Goal: Task Accomplishment & Management: Manage account settings

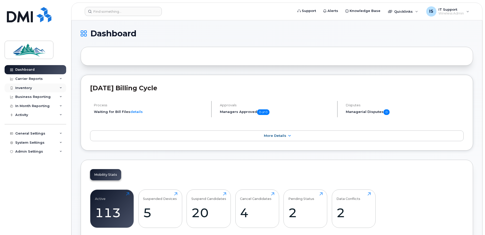
click at [27, 85] on div "Inventory" at bounding box center [36, 87] width 62 height 9
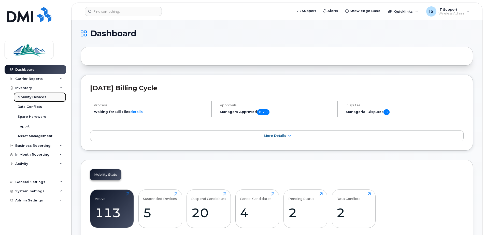
click at [32, 98] on div "Mobility Devices" at bounding box center [32, 97] width 29 height 5
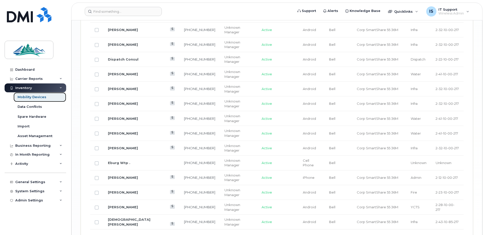
scroll to position [827, 0]
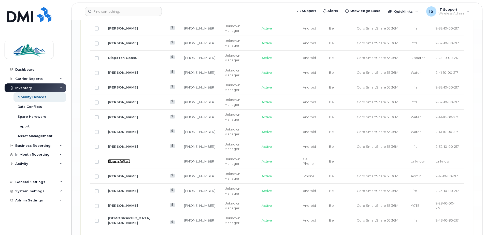
click at [114, 162] on link "Eburg Wtp ." at bounding box center [119, 161] width 22 height 4
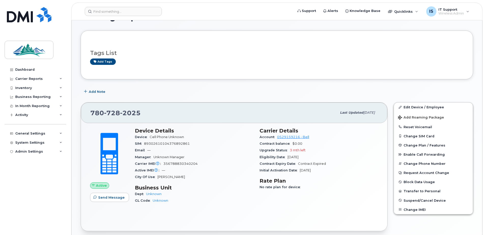
scroll to position [25, 0]
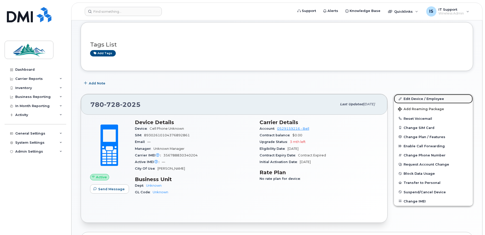
click at [413, 100] on link "Edit Device / Employee" at bounding box center [433, 98] width 79 height 9
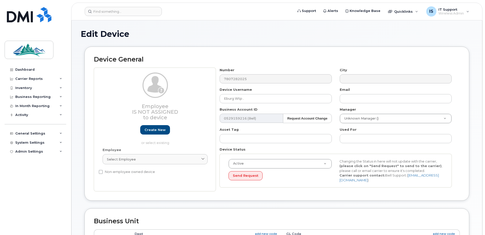
select select "4306357"
select select "4306358"
click at [245, 100] on input "Eburg Wtp ." at bounding box center [276, 98] width 112 height 9
type input "Eburg WTP"
click at [284, 56] on h2 "Device General" at bounding box center [277, 59] width 366 height 7
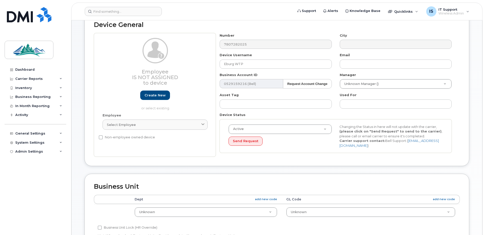
scroll to position [51, 0]
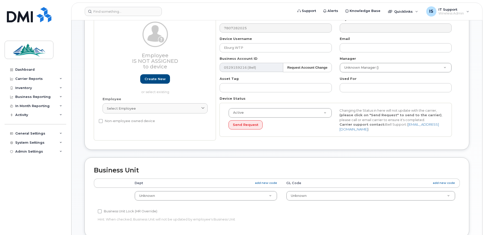
click at [147, 183] on th "Dept add new code" at bounding box center [206, 183] width 152 height 9
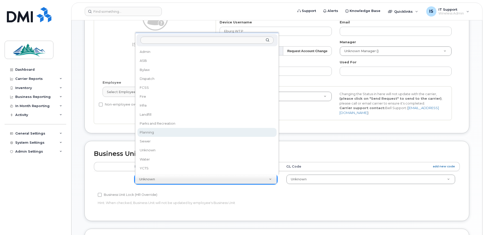
scroll to position [76, 0]
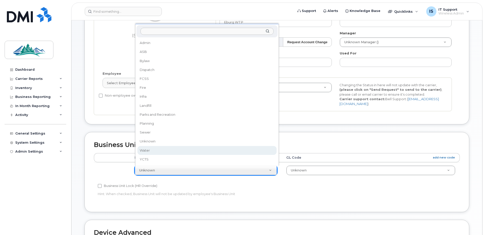
select select "4308147"
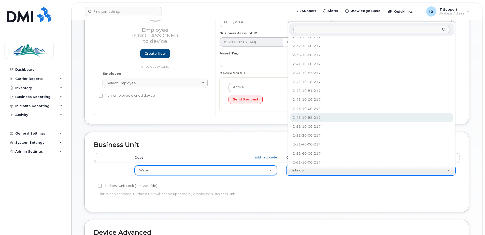
scroll to position [97, 0]
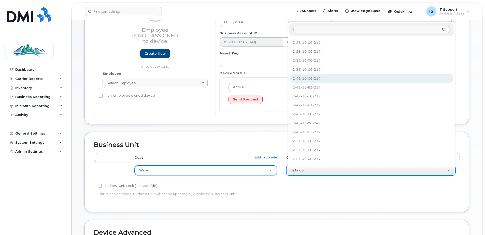
select select "4308167"
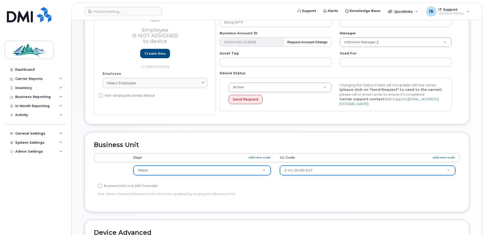
click at [337, 140] on div "Business Unit Accounting Categories Rules Dept add new code GL Code add new cod…" at bounding box center [276, 172] width 385 height 80
click at [338, 144] on h2 "Business Unit" at bounding box center [277, 144] width 366 height 7
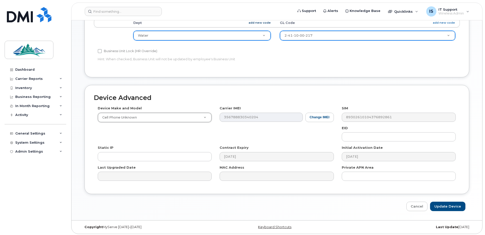
scroll to position [213, 0]
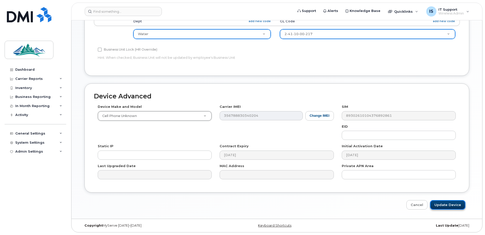
click at [451, 201] on input "Update Device" at bounding box center [447, 204] width 35 height 9
type input "Saving..."
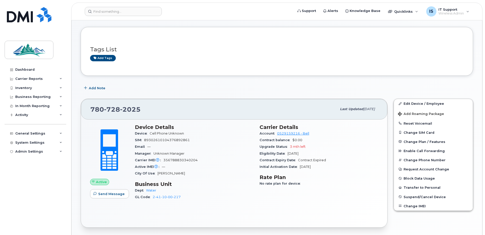
scroll to position [16, 0]
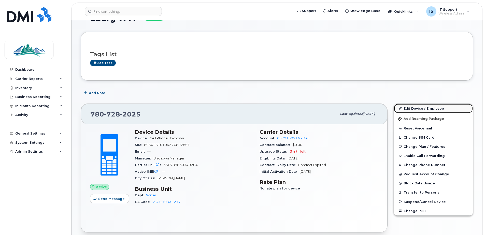
click at [416, 108] on link "Edit Device / Employee" at bounding box center [433, 108] width 79 height 9
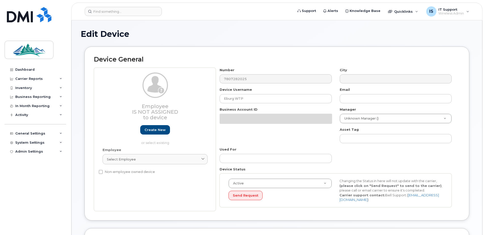
select select "4308147"
select select "4308167"
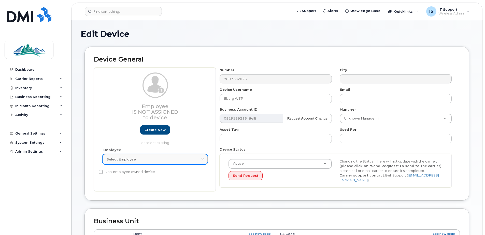
click at [203, 159] on icon at bounding box center [202, 159] width 3 height 3
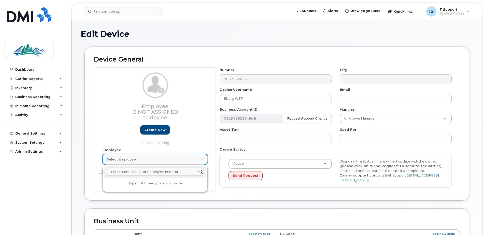
click at [204, 159] on icon at bounding box center [202, 159] width 3 height 3
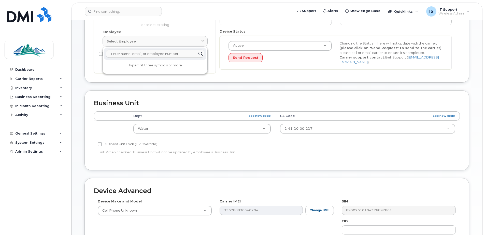
scroll to position [127, 0]
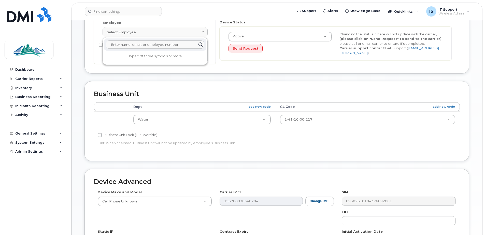
click at [305, 141] on p "Hint: When checked, Business Unit will not be updated by employee's Business Un…" at bounding box center [216, 143] width 236 height 5
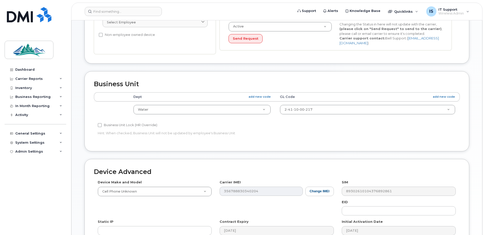
scroll to position [213, 0]
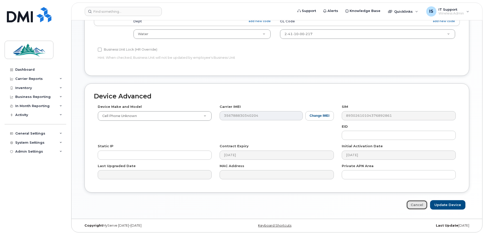
click at [417, 207] on link "Cancel" at bounding box center [416, 204] width 21 height 9
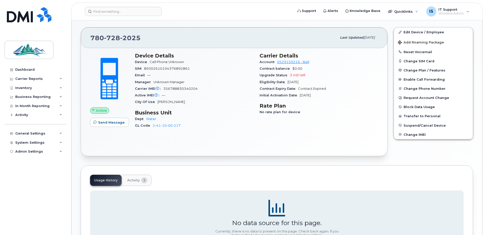
scroll to position [67, 0]
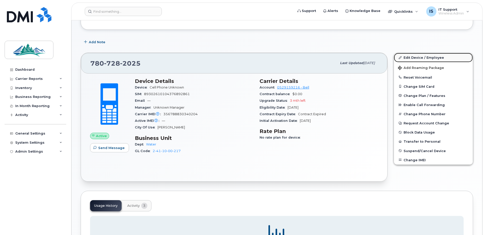
click at [427, 57] on link "Edit Device / Employee" at bounding box center [433, 57] width 79 height 9
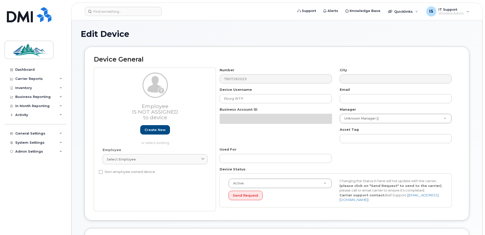
select select "4308147"
select select "4308167"
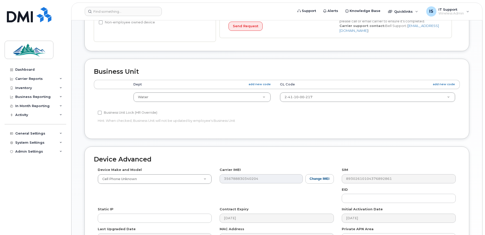
scroll to position [153, 0]
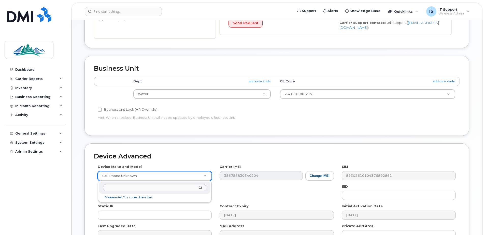
click at [134, 189] on input "text" at bounding box center [154, 187] width 103 height 7
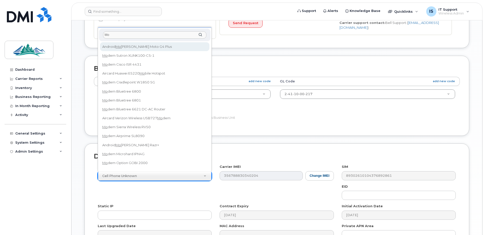
type input "M"
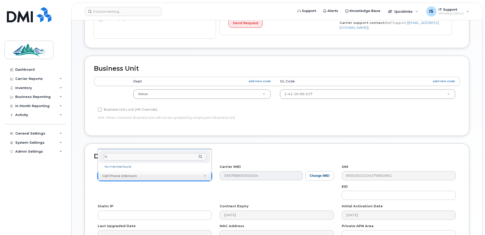
type input "f"
click at [131, 156] on input "text" at bounding box center [154, 156] width 103 height 7
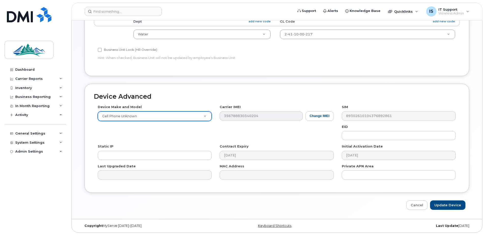
scroll to position [213, 0]
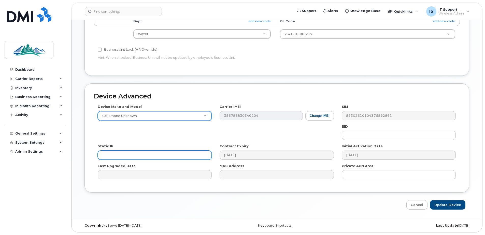
click at [132, 157] on input "text" at bounding box center [155, 155] width 114 height 9
type input "[TECHNICAL_ID]"
click at [280, 133] on div "Device Make and Model Cell Phone Unknown Android TCL 502 Watch Apple Watch S9 4…" at bounding box center [277, 143] width 366 height 79
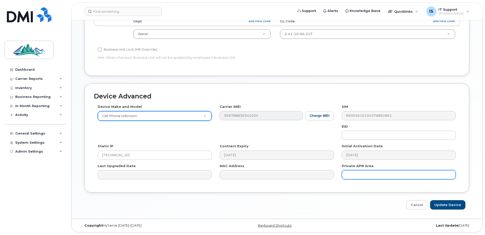
click at [360, 175] on input "text" at bounding box center [399, 174] width 114 height 9
type input "[DOMAIN_NAME]"
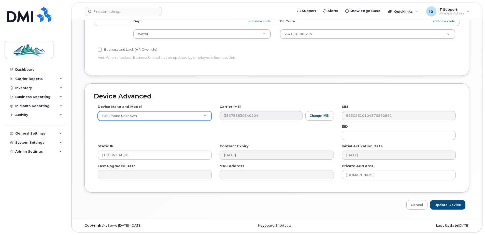
click at [289, 138] on div "Device Make and Model Cell Phone Unknown Android TCL 502 Watch Apple Watch S9 4…" at bounding box center [277, 143] width 366 height 79
click at [453, 208] on input "Update Device" at bounding box center [447, 204] width 35 height 9
type input "Saving..."
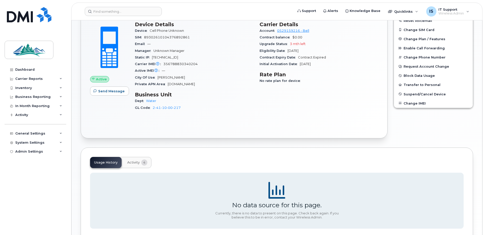
scroll to position [153, 0]
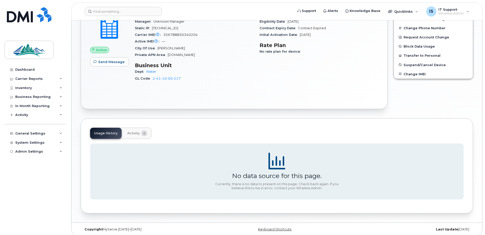
click at [131, 134] on span "Activity" at bounding box center [133, 133] width 12 height 4
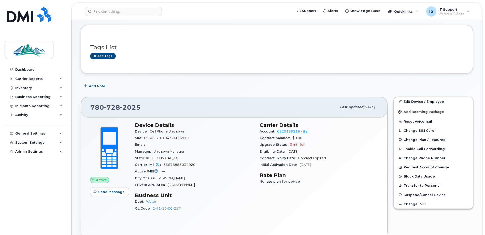
scroll to position [22, 0]
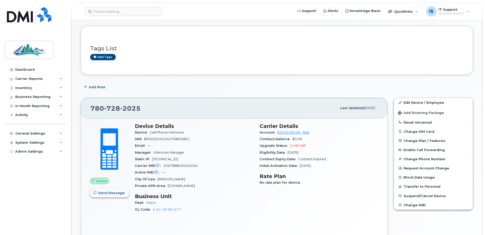
click at [106, 192] on span "Send Message" at bounding box center [111, 193] width 26 height 5
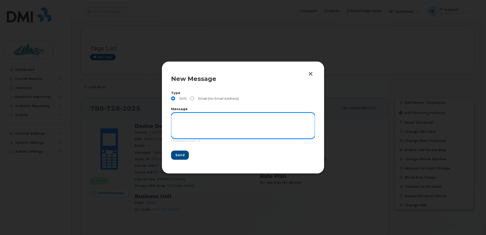
click at [201, 126] on textarea at bounding box center [243, 126] width 144 height 26
type textarea "test"
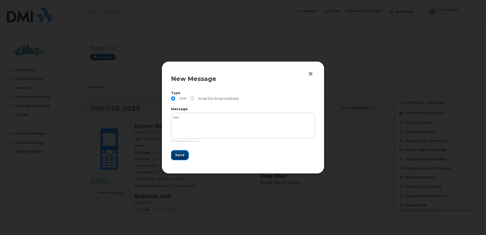
click at [180, 156] on span "Send" at bounding box center [179, 155] width 9 height 5
click at [180, 154] on span "Send" at bounding box center [179, 155] width 9 height 5
click at [311, 74] on button "button" at bounding box center [311, 73] width 8 height 7
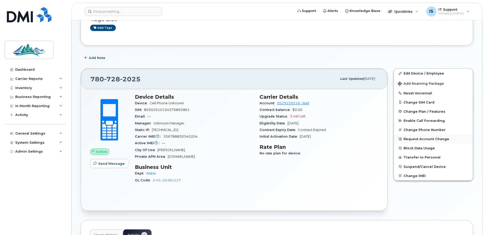
scroll to position [72, 0]
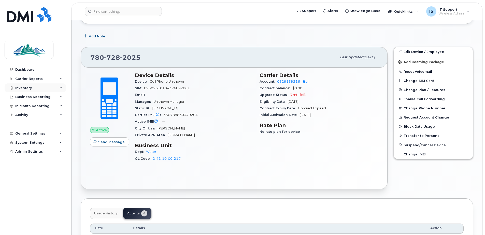
click at [20, 86] on div "Inventory" at bounding box center [23, 88] width 17 height 4
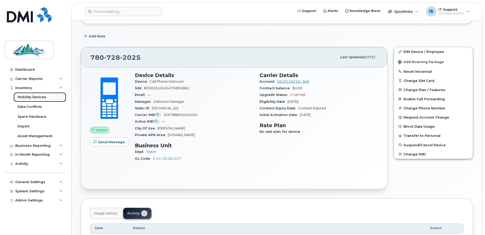
click at [22, 96] on div "Mobility Devices" at bounding box center [32, 97] width 29 height 5
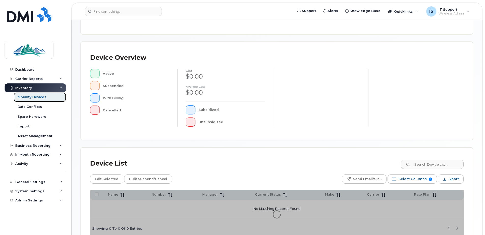
scroll to position [124, 0]
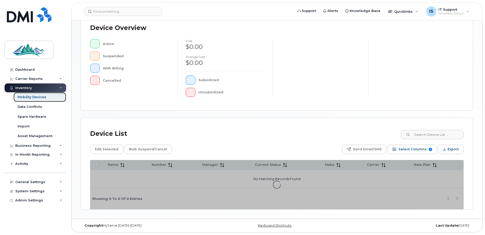
click at [33, 97] on div "Mobility Devices" at bounding box center [32, 97] width 29 height 5
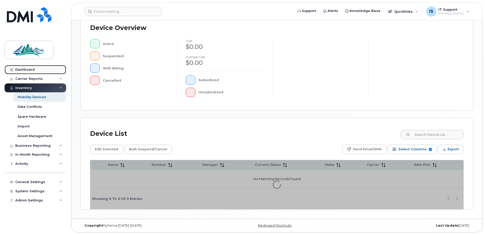
click at [19, 71] on div "Dashboard" at bounding box center [24, 70] width 19 height 4
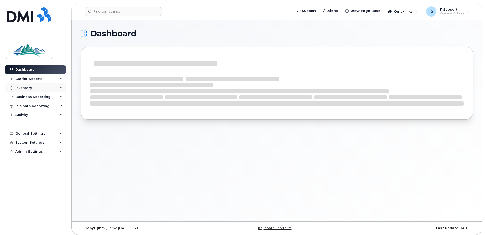
click at [25, 87] on div "Inventory" at bounding box center [23, 88] width 17 height 4
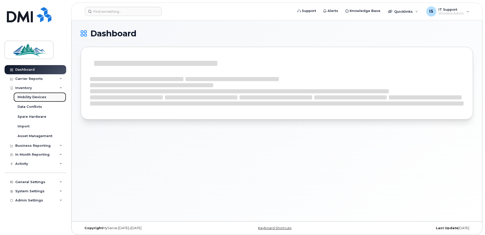
click at [21, 97] on div "Mobility Devices" at bounding box center [32, 97] width 29 height 5
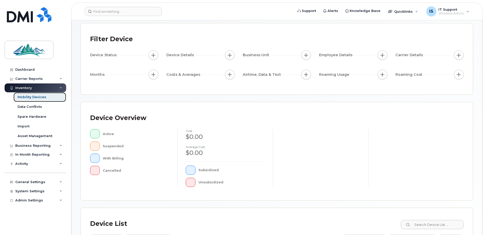
scroll to position [115, 0]
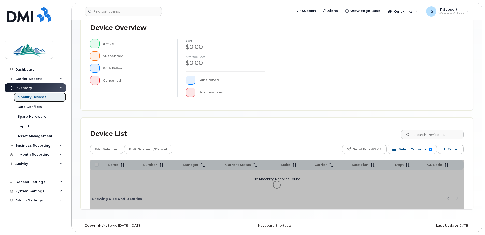
click at [33, 96] on div "Mobility Devices" at bounding box center [32, 97] width 29 height 5
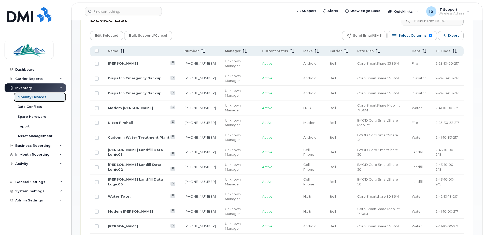
scroll to position [230, 0]
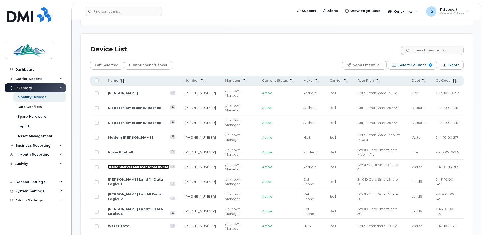
click at [124, 165] on link "Cadomin Water Treatment Plant" at bounding box center [139, 167] width 62 height 4
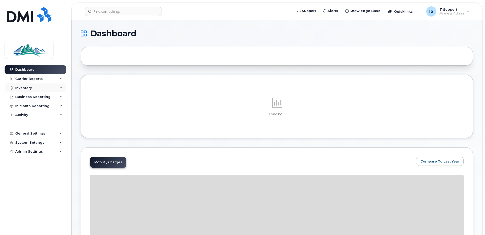
click at [25, 86] on div "Inventory" at bounding box center [23, 88] width 17 height 4
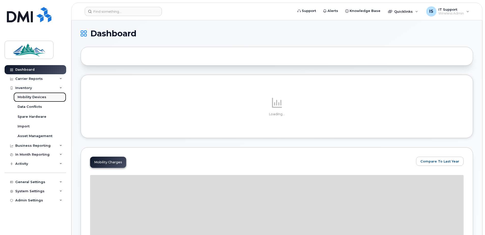
click at [27, 95] on div "Mobility Devices" at bounding box center [32, 97] width 29 height 5
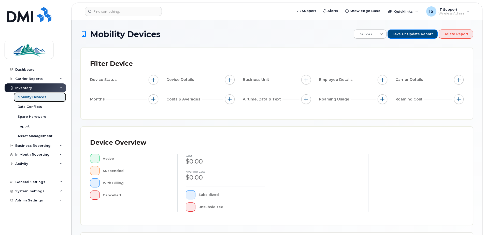
click at [31, 98] on div "Mobility Devices" at bounding box center [32, 97] width 29 height 5
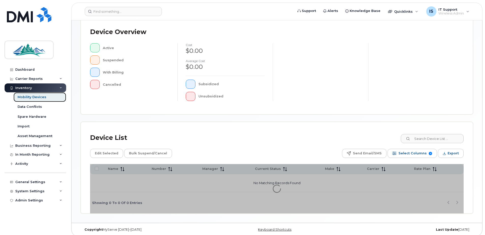
scroll to position [115, 0]
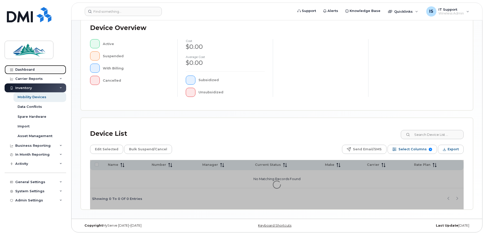
click at [28, 70] on div "Dashboard" at bounding box center [24, 70] width 19 height 4
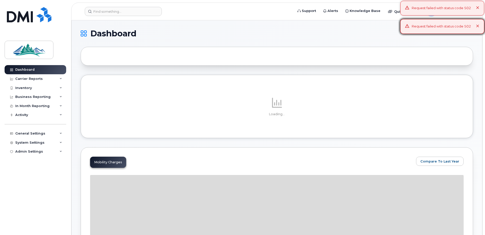
click at [446, 11] on div "Request failed with status code 502" at bounding box center [442, 8] width 84 height 15
click at [28, 69] on div "Dashboard" at bounding box center [24, 70] width 19 height 4
click at [30, 86] on div "Inventory" at bounding box center [23, 88] width 17 height 4
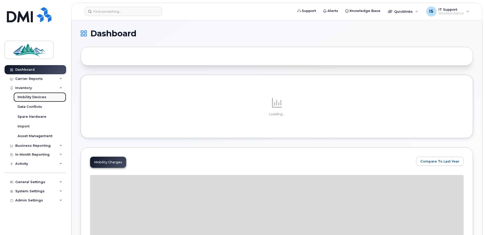
click at [34, 98] on div "Mobility Devices" at bounding box center [32, 97] width 29 height 5
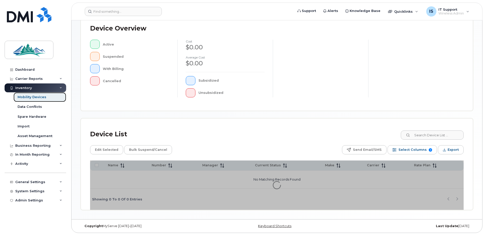
scroll to position [115, 0]
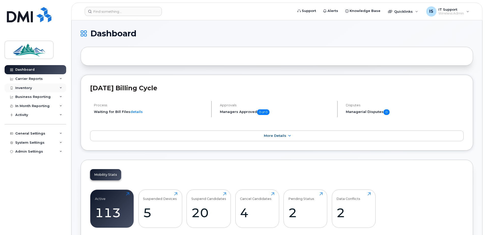
click at [21, 87] on div "Inventory" at bounding box center [23, 88] width 17 height 4
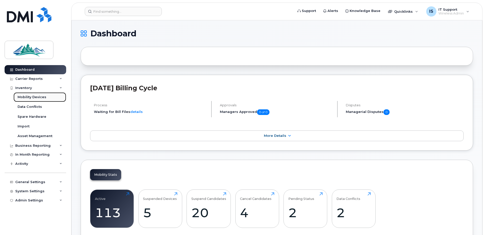
click at [27, 98] on div "Mobility Devices" at bounding box center [32, 97] width 29 height 5
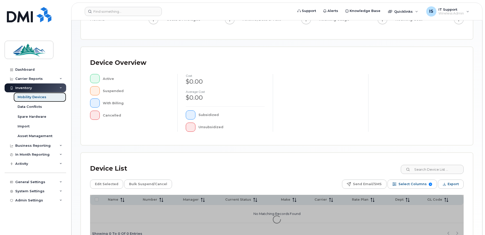
scroll to position [115, 0]
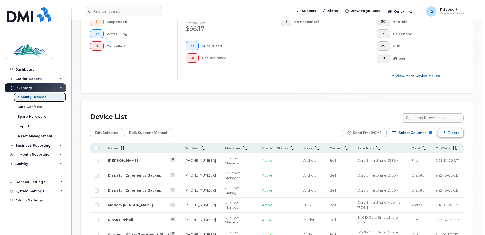
scroll to position [216, 0]
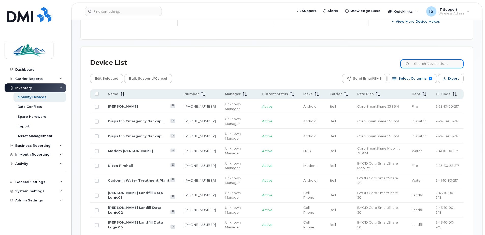
click at [418, 65] on input at bounding box center [431, 63] width 63 height 9
type input "eburg"
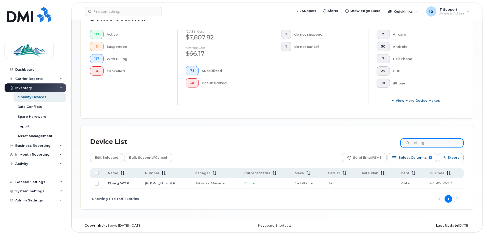
scroll to position [137, 0]
click at [116, 183] on link "Eburg WTP" at bounding box center [118, 183] width 21 height 4
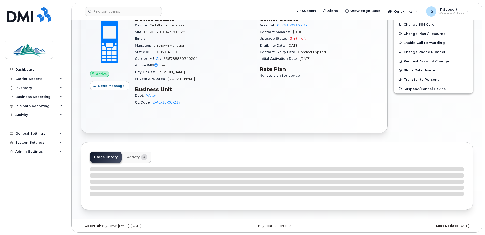
scroll to position [129, 0]
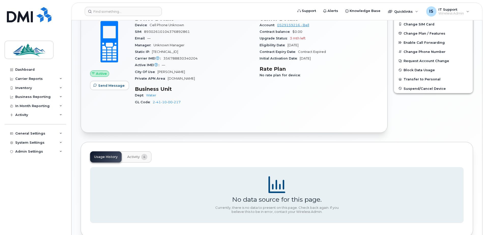
click at [135, 161] on button "Activity 4" at bounding box center [137, 156] width 28 height 11
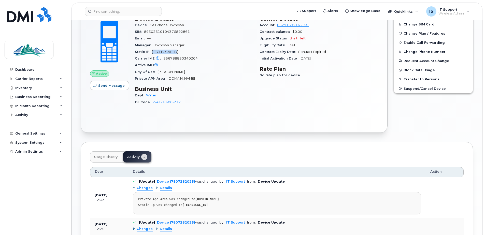
drag, startPoint x: 153, startPoint y: 52, endPoint x: 177, endPoint y: 50, distance: 24.2
click at [177, 50] on div "Static IP 76.70.192.249" at bounding box center [194, 52] width 119 height 7
copy span "[TECHNICAL_ID]"
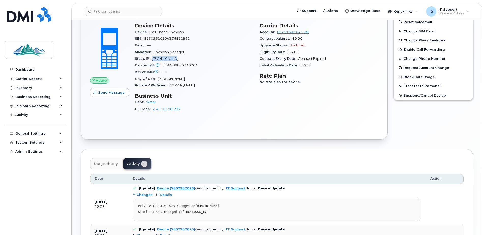
scroll to position [53, 0]
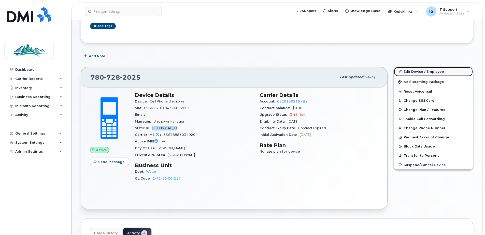
click at [413, 70] on link "Edit Device / Employee" at bounding box center [433, 71] width 79 height 9
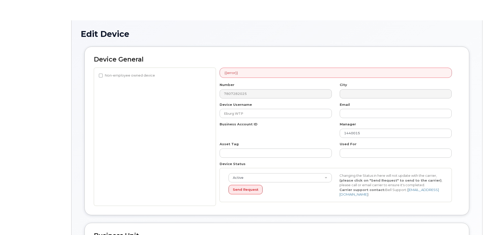
select select "4308147"
select select "4308167"
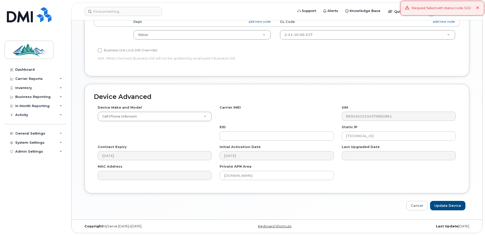
scroll to position [232, 0]
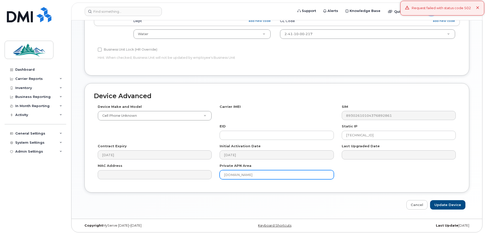
click at [251, 175] on input "wrstat.bell.ca" at bounding box center [277, 174] width 114 height 9
type input "w"
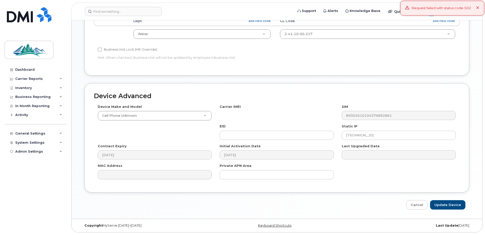
click at [445, 199] on div "Device Advanced Device Make and Model Cell Phone Unknown Android TCL 502 Watch …" at bounding box center [277, 146] width 392 height 126
click at [443, 202] on input "Update Device" at bounding box center [447, 204] width 35 height 9
type input "Saving..."
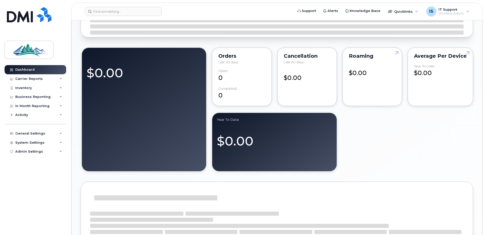
scroll to position [229, 0]
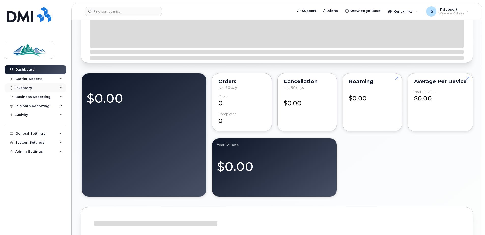
click at [30, 89] on div "Inventory" at bounding box center [23, 88] width 17 height 4
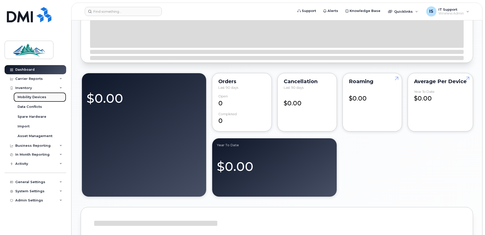
click at [32, 99] on div "Mobility Devices" at bounding box center [32, 97] width 29 height 5
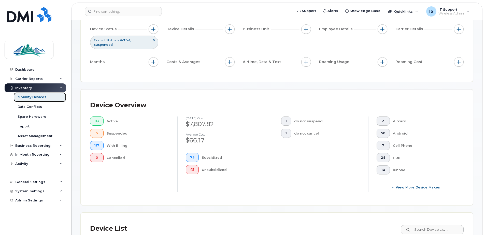
scroll to position [127, 0]
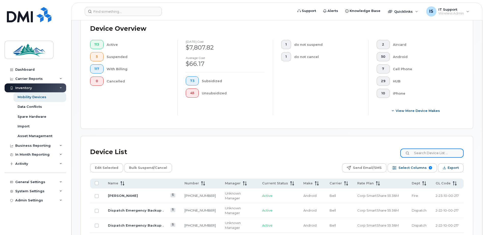
click at [429, 150] on input at bounding box center [431, 153] width 63 height 9
type input "eburg"
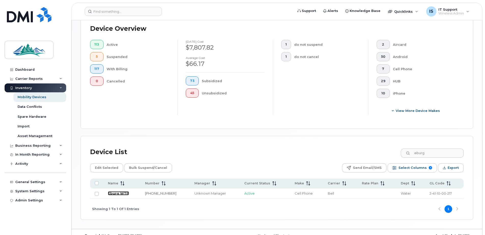
click at [114, 193] on link "Eburg WTP" at bounding box center [118, 193] width 21 height 4
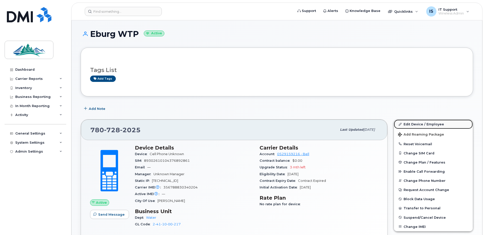
click at [426, 123] on link "Edit Device / Employee" at bounding box center [433, 124] width 79 height 9
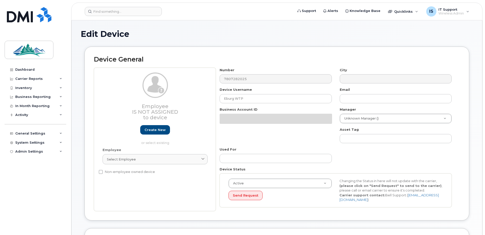
select select "4308147"
select select "4308167"
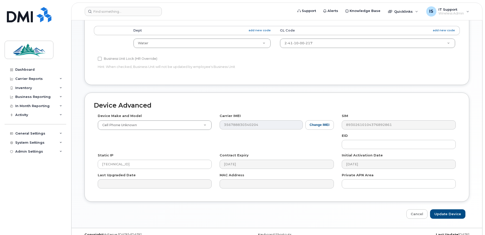
scroll to position [213, 0]
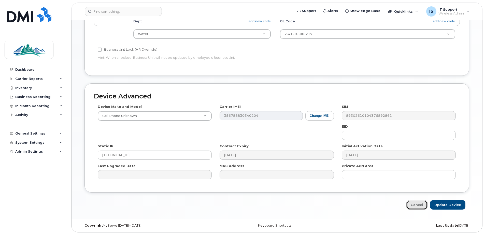
click at [418, 206] on link "Cancel" at bounding box center [416, 204] width 21 height 9
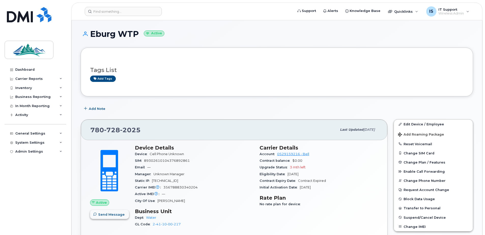
click at [97, 215] on span "button" at bounding box center [95, 214] width 5 height 5
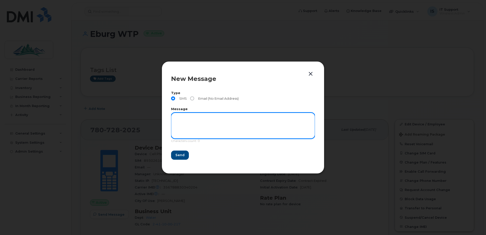
click at [199, 125] on textarea at bounding box center [243, 126] width 144 height 26
type textarea "test"
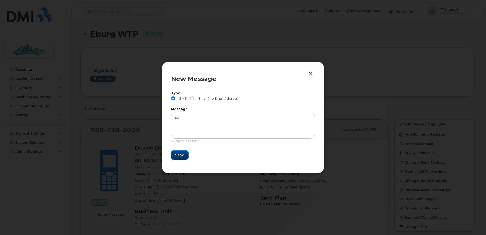
click at [178, 156] on span "Send" at bounding box center [179, 155] width 9 height 5
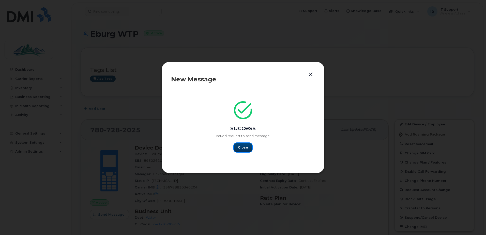
click at [244, 149] on span "Close" at bounding box center [243, 147] width 10 height 5
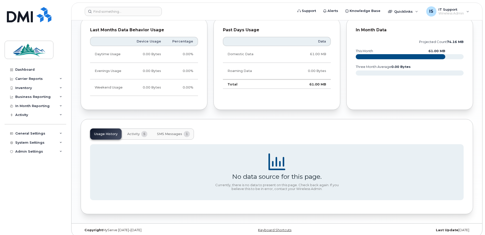
scroll to position [251, 0]
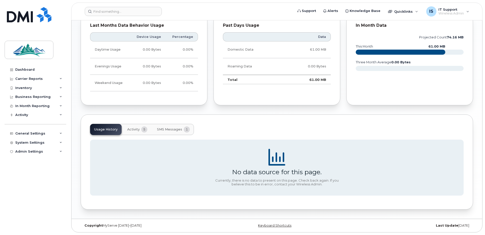
click at [174, 128] on span "SMS Messages" at bounding box center [169, 129] width 25 height 4
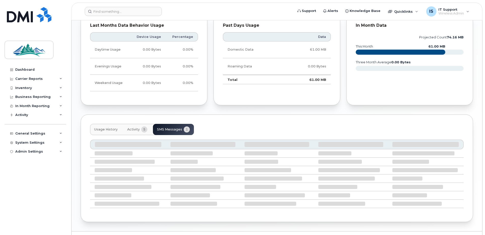
scroll to position [222, 0]
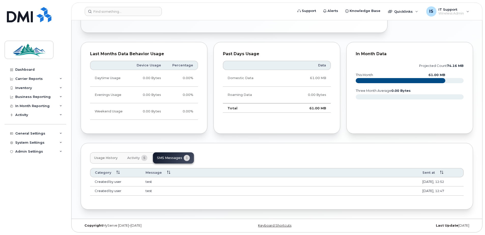
click at [134, 160] on button "Activity 5" at bounding box center [137, 157] width 28 height 11
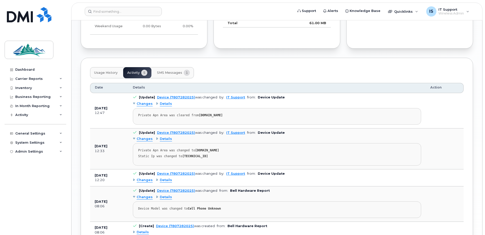
scroll to position [273, 0]
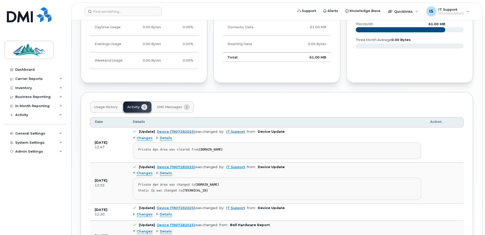
click at [106, 104] on button "Usage History" at bounding box center [106, 106] width 32 height 11
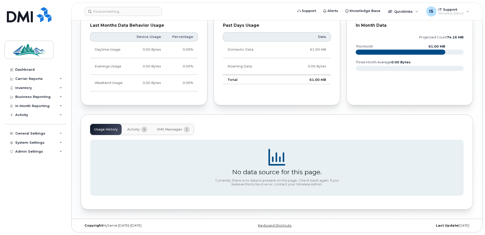
scroll to position [251, 0]
click at [246, 169] on div "No data source for this page." at bounding box center [277, 172] width 90 height 8
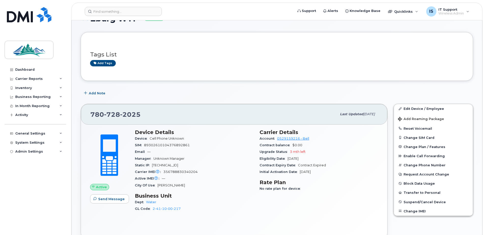
scroll to position [0, 0]
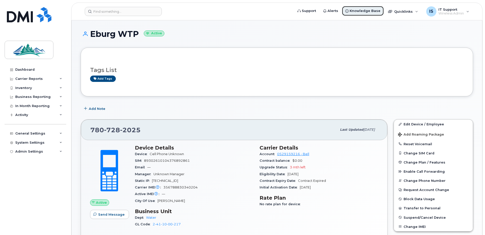
click at [367, 11] on span "Knowledge Base" at bounding box center [364, 10] width 31 height 5
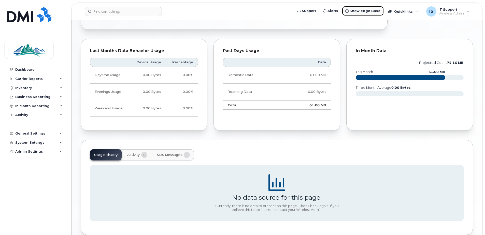
scroll to position [229, 0]
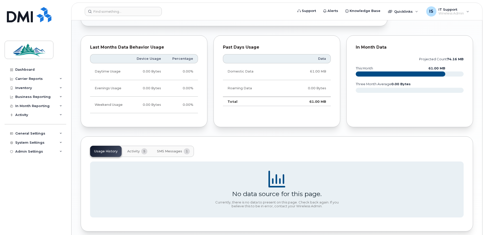
click at [164, 152] on span "SMS Messages" at bounding box center [169, 151] width 25 height 4
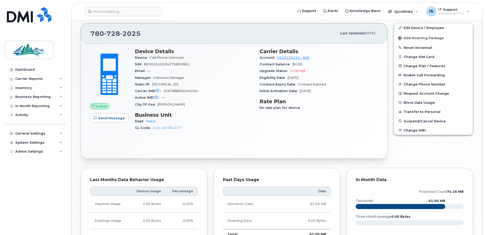
scroll to position [95, 0]
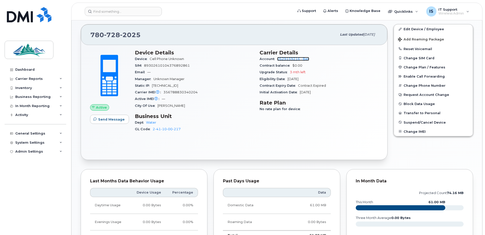
click at [287, 58] on link "0529159216 - Bell" at bounding box center [293, 59] width 32 height 4
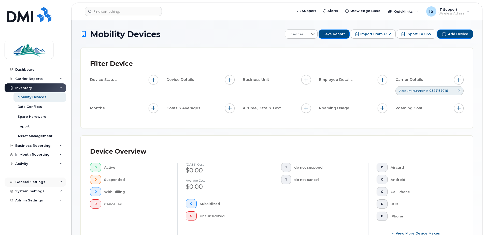
click at [25, 184] on div "General Settings" at bounding box center [30, 182] width 30 height 4
click at [25, 98] on div "Mobility Devices" at bounding box center [32, 97] width 29 height 5
click at [32, 96] on div "Mobility Devices" at bounding box center [32, 97] width 29 height 5
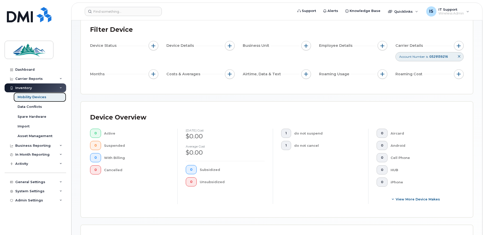
scroll to position [25, 0]
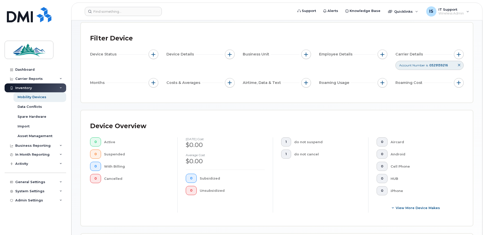
click at [213, 55] on div "Device Details" at bounding box center [200, 55] width 68 height 10
click at [228, 55] on span "button" at bounding box center [230, 54] width 4 height 4
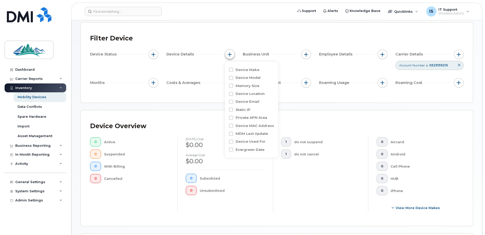
click at [228, 55] on span "button" at bounding box center [230, 54] width 4 height 4
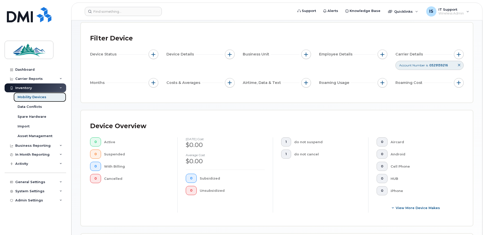
click at [31, 96] on div "Mobility Devices" at bounding box center [32, 97] width 29 height 5
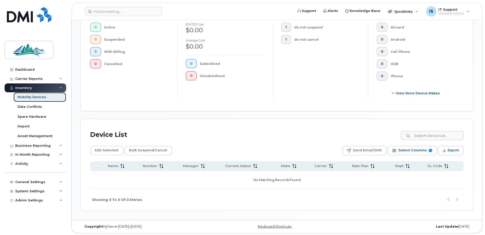
scroll to position [141, 0]
click at [24, 97] on div "Mobility Devices" at bounding box center [32, 97] width 29 height 5
click at [25, 79] on div "Carrier Reports" at bounding box center [28, 79] width 27 height 4
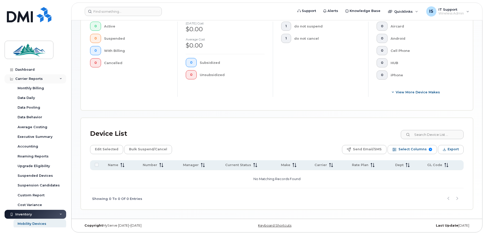
click at [25, 79] on div "Carrier Reports" at bounding box center [28, 79] width 27 height 4
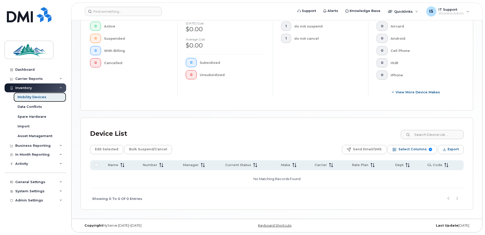
click at [29, 99] on div "Mobility Devices" at bounding box center [32, 97] width 29 height 5
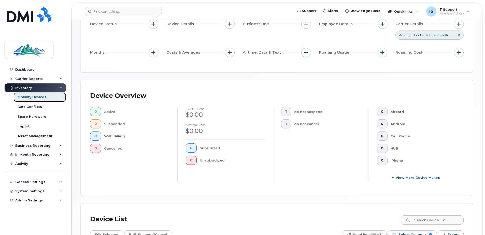
scroll to position [0, 0]
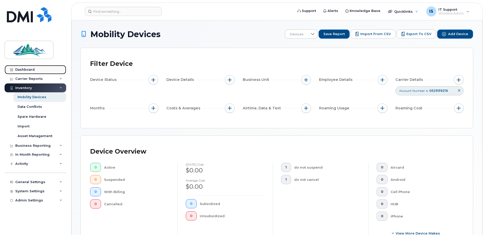
click at [28, 69] on div "Dashboard" at bounding box center [24, 70] width 19 height 4
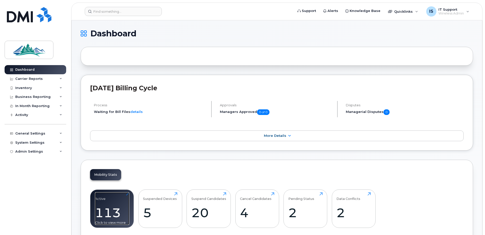
click at [100, 207] on div "113" at bounding box center [112, 212] width 34 height 15
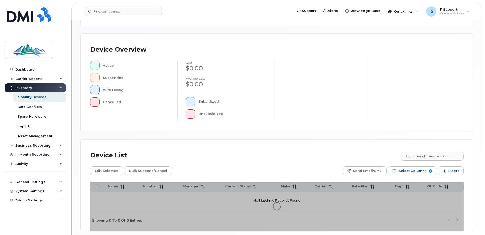
scroll to position [115, 0]
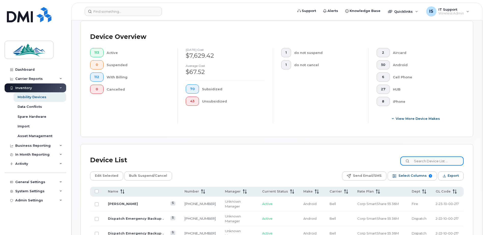
click at [438, 160] on input at bounding box center [431, 160] width 63 height 9
type input "eburg"
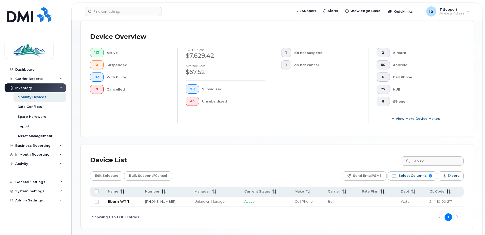
click at [116, 202] on link "Eburg WTP" at bounding box center [118, 201] width 21 height 4
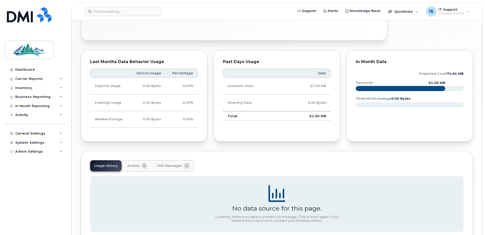
scroll to position [251, 0]
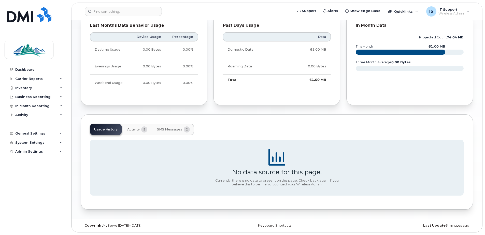
click at [179, 129] on span "SMS Messages" at bounding box center [169, 129] width 25 height 4
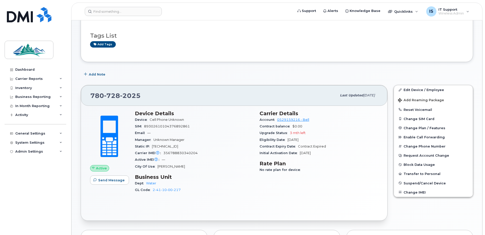
scroll to position [0, 0]
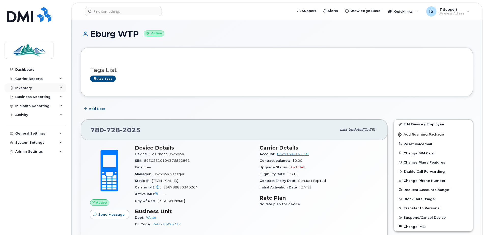
click at [23, 87] on div "Inventory" at bounding box center [23, 88] width 17 height 4
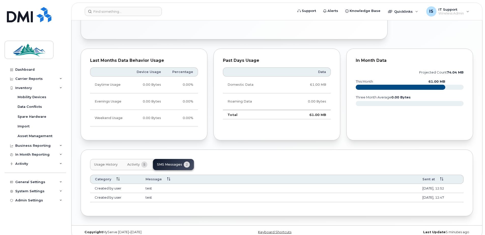
scroll to position [222, 0]
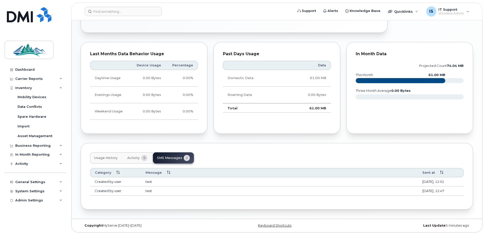
click at [111, 156] on span "Usage History" at bounding box center [105, 158] width 23 height 4
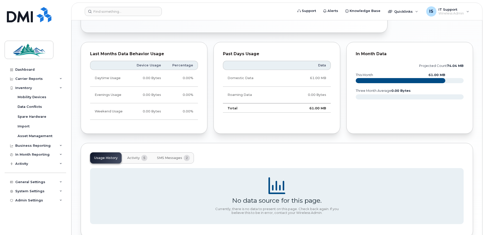
click at [133, 161] on button "Activity 5" at bounding box center [137, 157] width 28 height 11
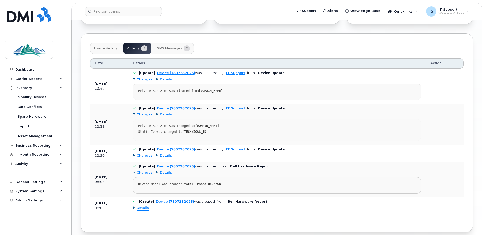
scroll to position [340, 0]
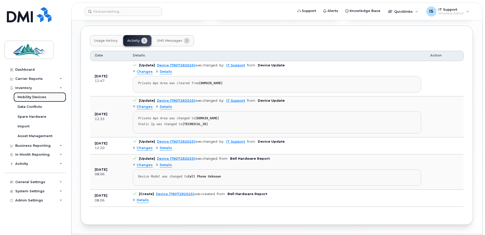
click at [27, 96] on div "Mobility Devices" at bounding box center [32, 97] width 29 height 5
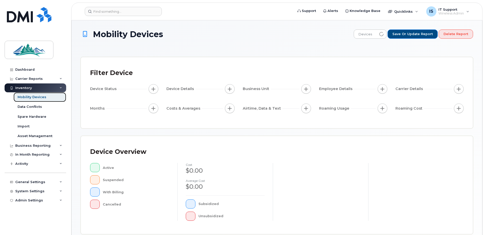
click at [30, 96] on div "Mobility Devices" at bounding box center [32, 97] width 29 height 5
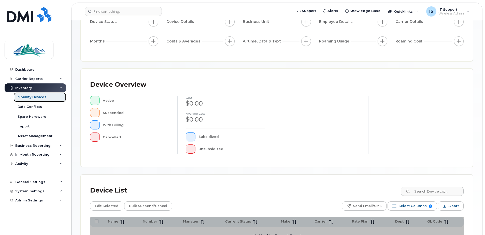
scroll to position [76, 0]
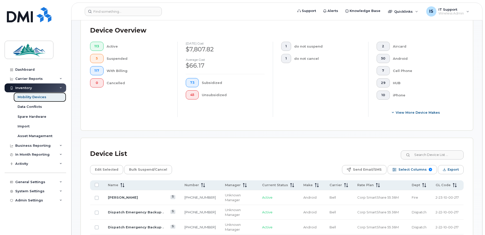
scroll to position [153, 0]
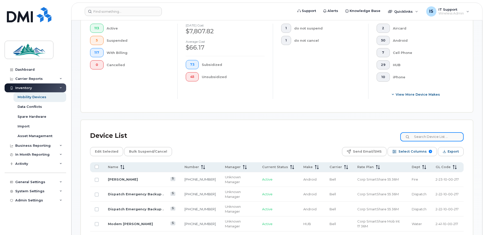
click at [425, 138] on input at bounding box center [431, 136] width 63 height 9
type input "eburg"
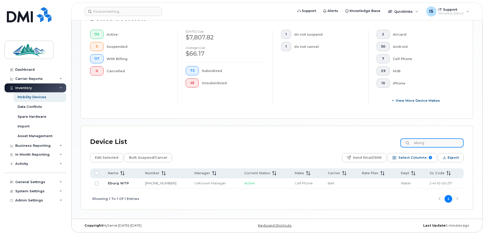
scroll to position [147, 0]
click at [116, 184] on link "Eburg WTP" at bounding box center [118, 183] width 21 height 4
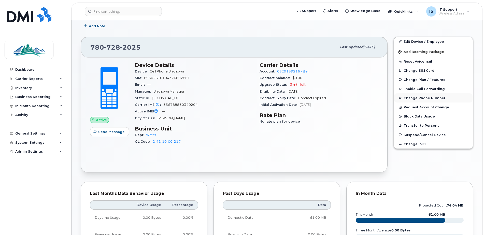
scroll to position [22, 0]
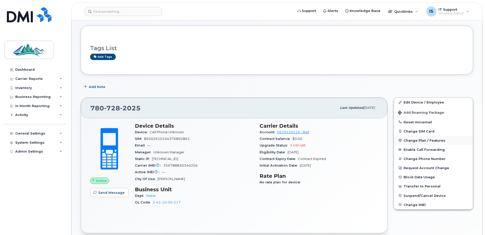
click at [423, 140] on span "Change Plan / Features" at bounding box center [424, 140] width 42 height 4
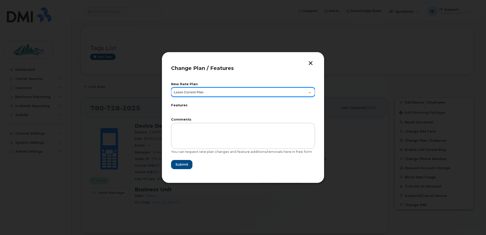
click at [310, 93] on select "Leave Current Plan" at bounding box center [243, 91] width 144 height 9
click at [311, 92] on select "Leave Current Plan" at bounding box center [243, 91] width 144 height 9
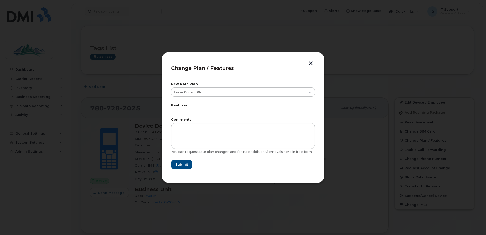
click at [312, 64] on button "button" at bounding box center [311, 63] width 8 height 5
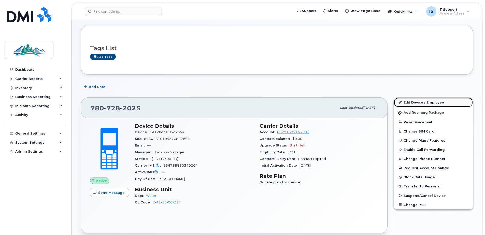
click at [415, 102] on link "Edit Device / Employee" at bounding box center [433, 102] width 79 height 9
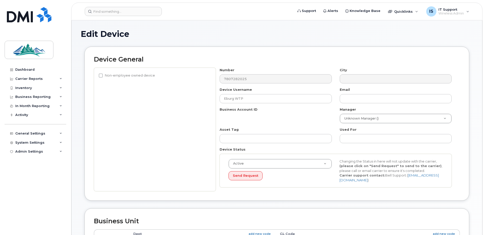
select select "4308147"
select select "4308167"
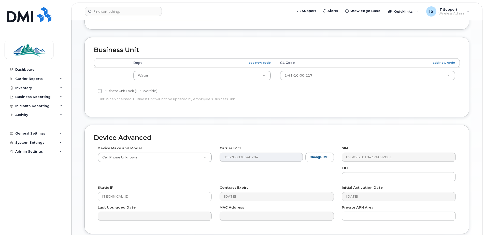
scroll to position [178, 0]
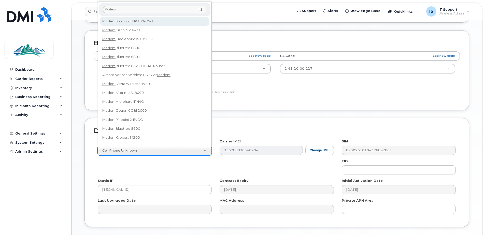
click at [132, 11] on input "Modem" at bounding box center [154, 9] width 103 height 7
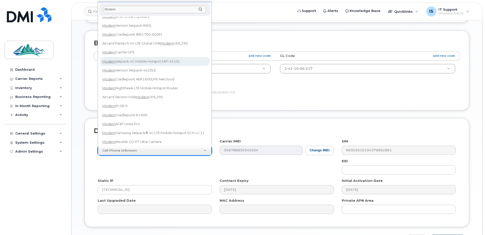
scroll to position [331, 0]
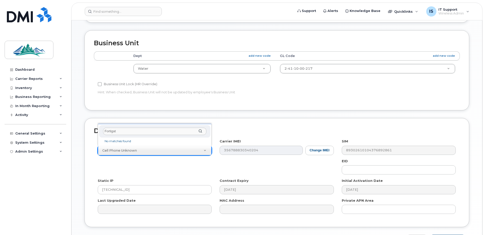
type input "Fortigate"
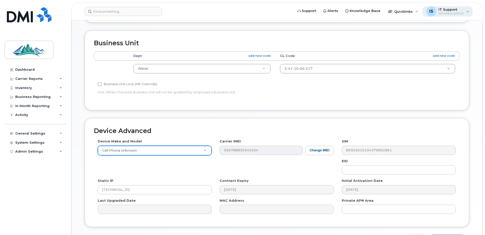
click at [446, 11] on span "Wireless Admin" at bounding box center [450, 13] width 25 height 4
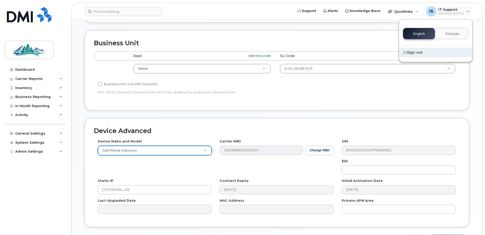
click at [411, 52] on div "Sign out" at bounding box center [435, 52] width 73 height 9
